Goal: Find contact information: Find contact information

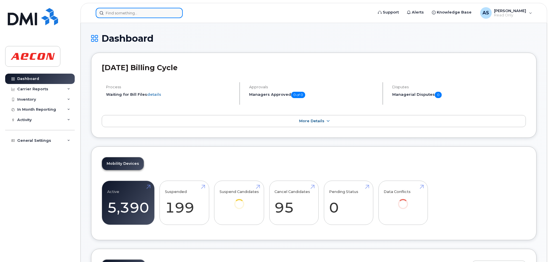
click at [138, 12] on input at bounding box center [139, 13] width 87 height 10
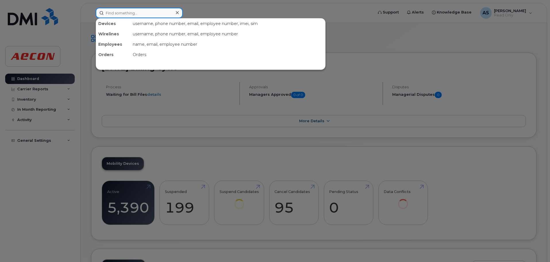
click at [138, 12] on input at bounding box center [139, 13] width 87 height 10
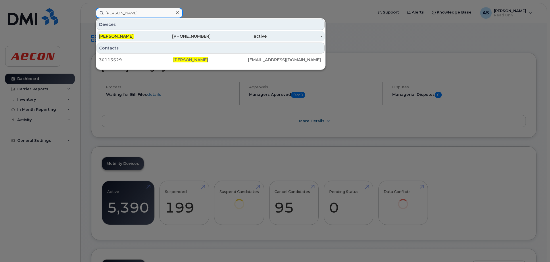
type input "stephanie ching"
click at [176, 35] on div "416-389-3057" at bounding box center [183, 36] width 56 height 6
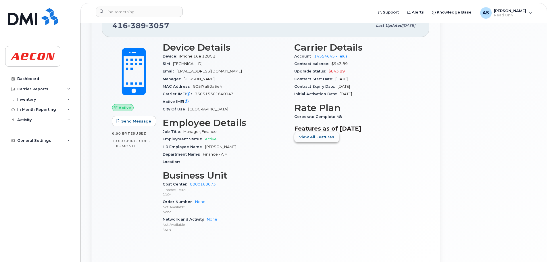
click at [323, 139] on span "View All Features" at bounding box center [316, 136] width 35 height 5
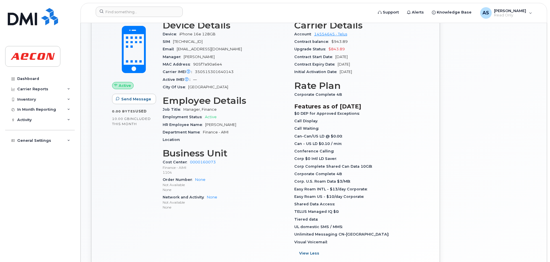
scroll to position [173, 0]
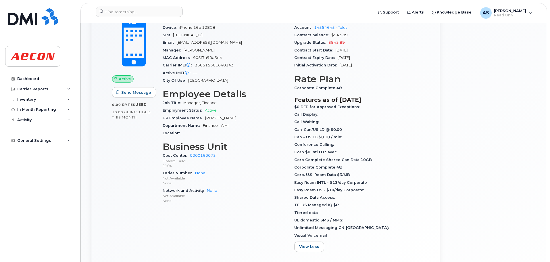
click at [351, 144] on div "Conference Calling" at bounding box center [356, 144] width 125 height 7
click at [363, 169] on div "Corporate Complete 48" at bounding box center [356, 167] width 125 height 7
click at [356, 169] on div "Corporate Complete 48" at bounding box center [356, 167] width 125 height 7
click at [356, 166] on div "Corporate Complete 48" at bounding box center [356, 167] width 125 height 7
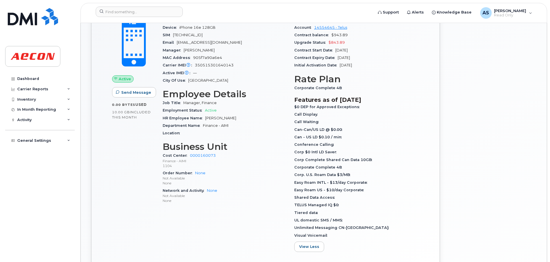
click at [359, 151] on div "Corp $0 Intl LD Saver" at bounding box center [356, 151] width 125 height 7
click at [357, 152] on div "Corp $0 Intl LD Saver" at bounding box center [356, 151] width 125 height 7
click at [280, 177] on p "Not Available" at bounding box center [225, 178] width 125 height 5
click at [294, 176] on div "Carrier Details Account 14554645 - Telus Contract balance $943.89 Upgrade Statu…" at bounding box center [357, 135] width 132 height 250
click at [291, 209] on div "Device Details Device iPhone 16e 128GB SIM [TECHNICAL_ID] Email [EMAIL_ADDRESS]…" at bounding box center [225, 135] width 132 height 250
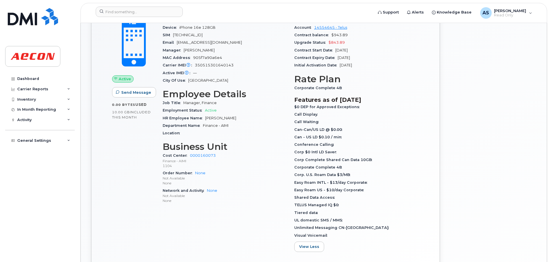
click at [353, 177] on div "Corp. U.S. Roam Data $3/MB" at bounding box center [356, 174] width 125 height 7
click at [341, 217] on div "UL domestic SMS / MMS" at bounding box center [356, 220] width 125 height 7
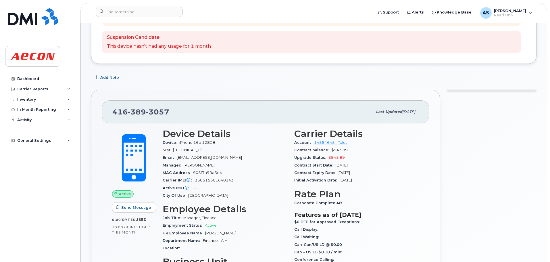
scroll to position [0, 0]
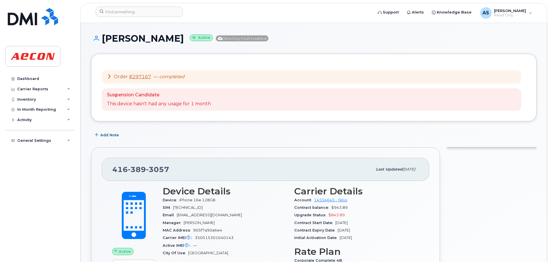
click at [379, 200] on div "Account 14554645 - Telus" at bounding box center [356, 199] width 125 height 7
